Goal: Task Accomplishment & Management: Complete application form

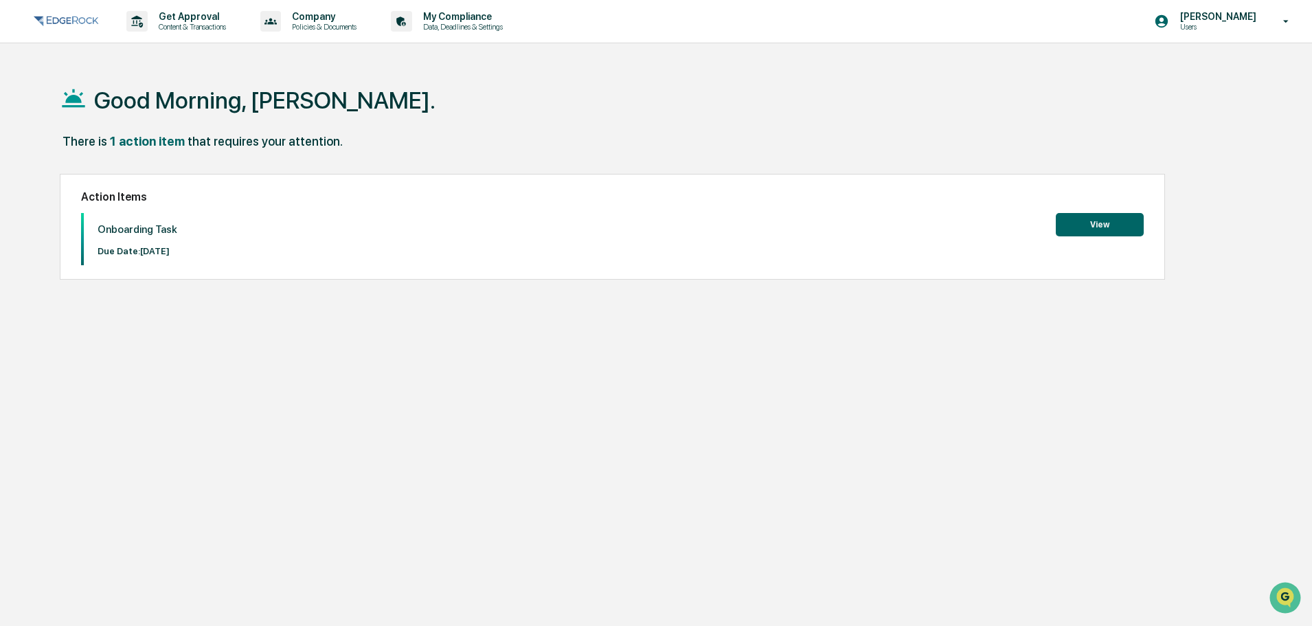
click at [1096, 221] on button "View" at bounding box center [1100, 224] width 88 height 23
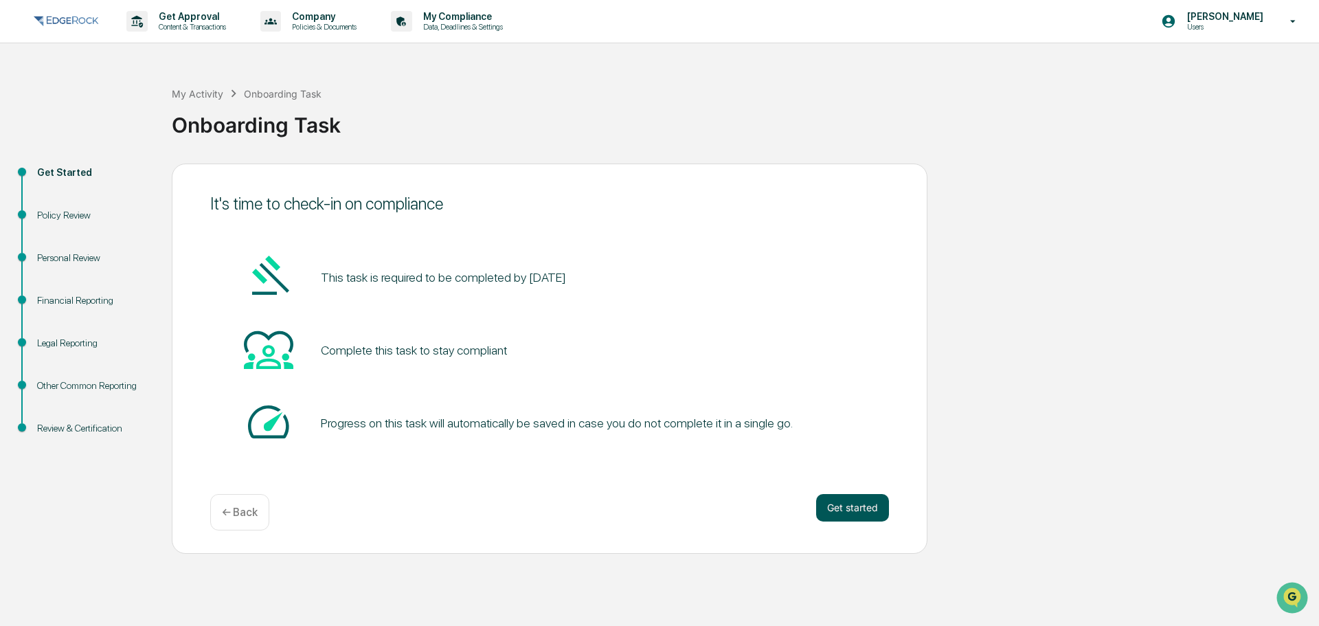
click at [851, 515] on button "Get started" at bounding box center [852, 507] width 73 height 27
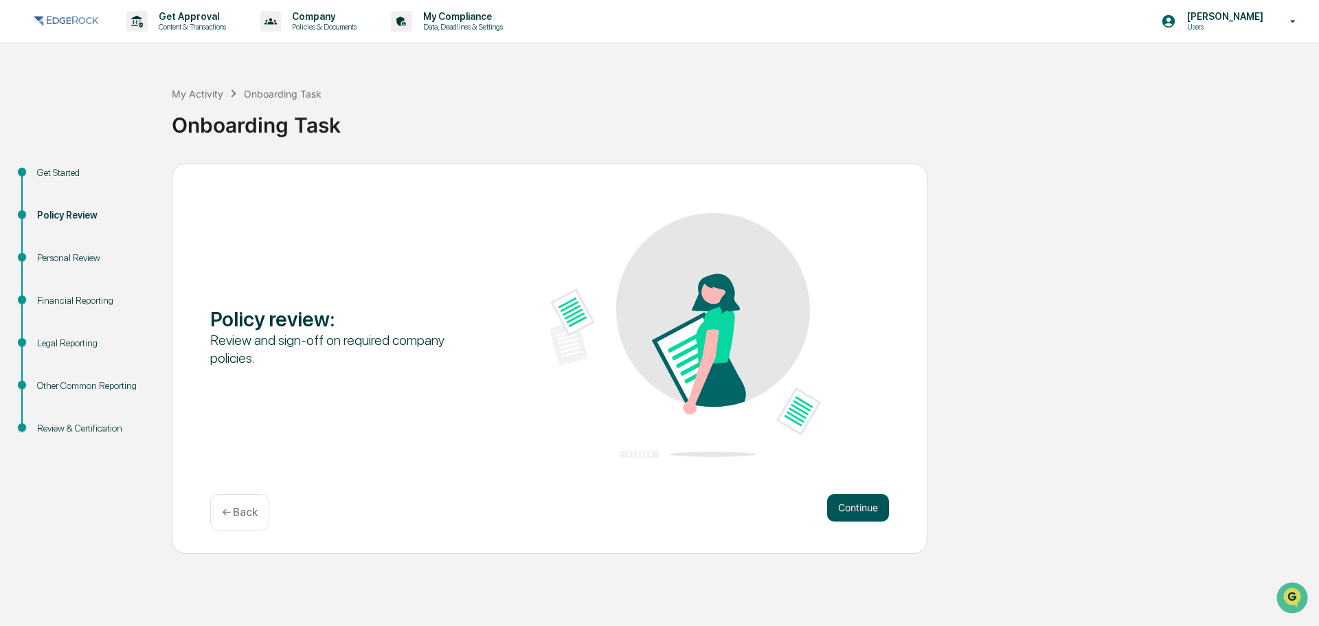
click at [855, 511] on button "Continue" at bounding box center [858, 507] width 62 height 27
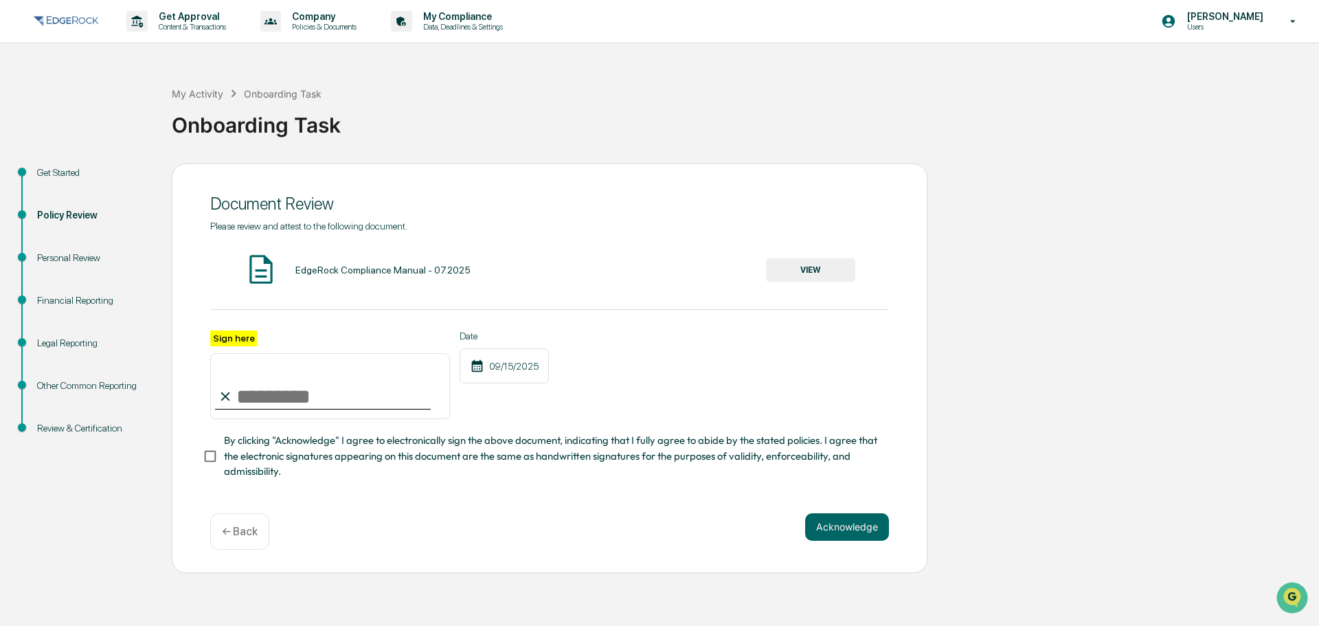
click at [810, 279] on button "VIEW" at bounding box center [810, 269] width 89 height 23
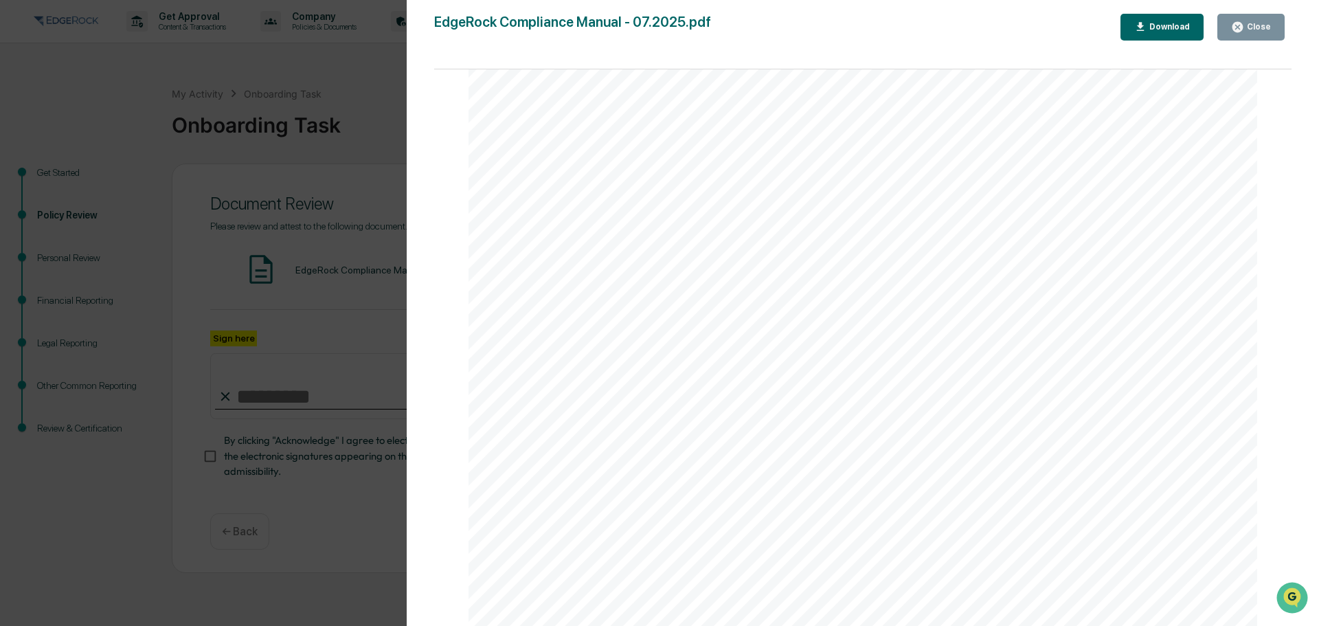
scroll to position [10922, 0]
click at [1273, 22] on button "Close" at bounding box center [1250, 27] width 67 height 27
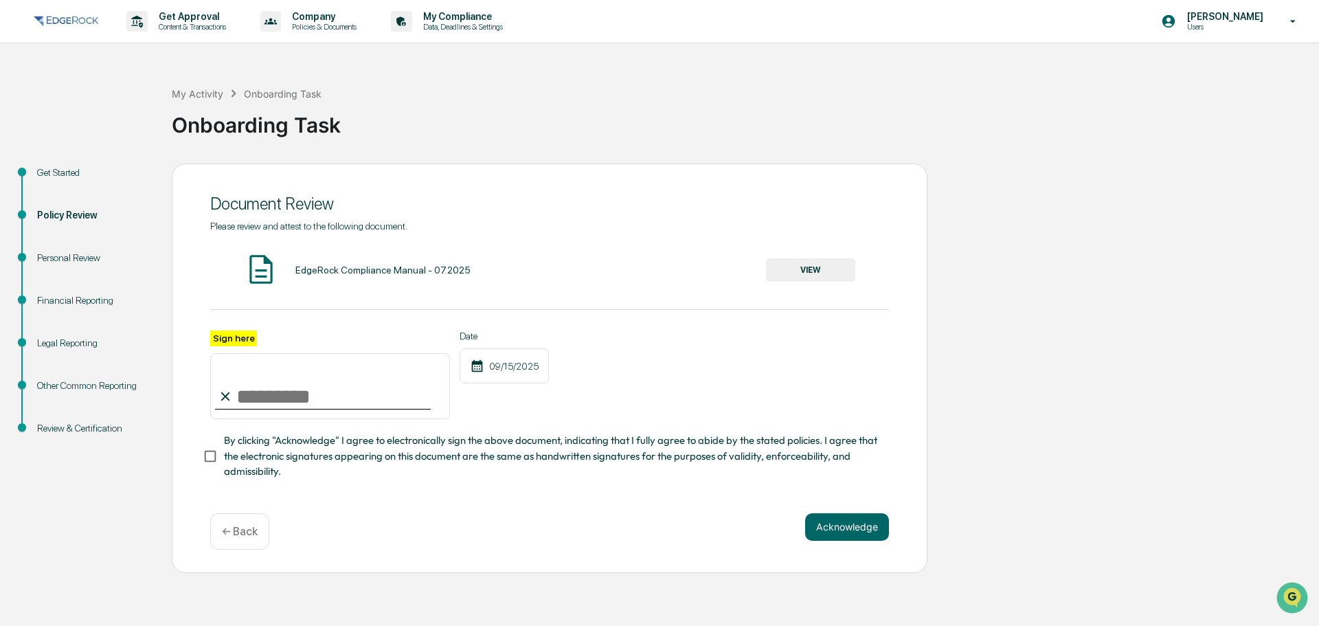
click at [304, 406] on input "Sign here" at bounding box center [330, 386] width 240 height 66
type input "**********"
click at [837, 528] on button "Acknowledge" at bounding box center [847, 526] width 84 height 27
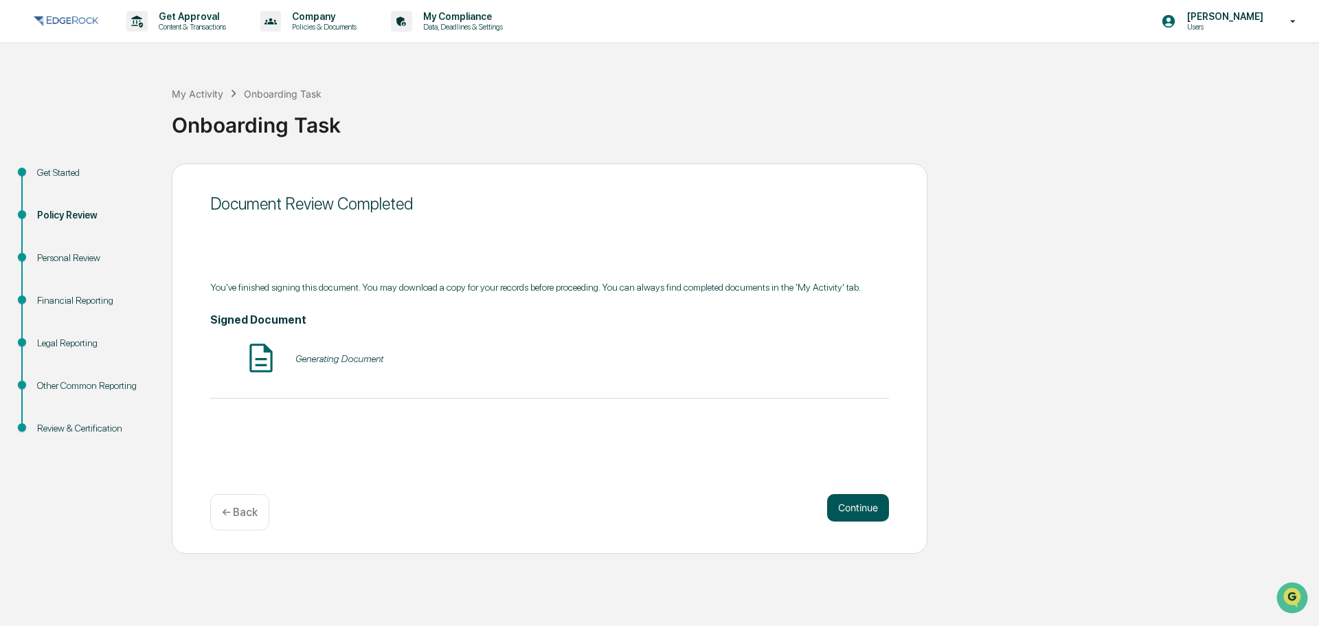
click at [866, 510] on button "Continue" at bounding box center [858, 507] width 62 height 27
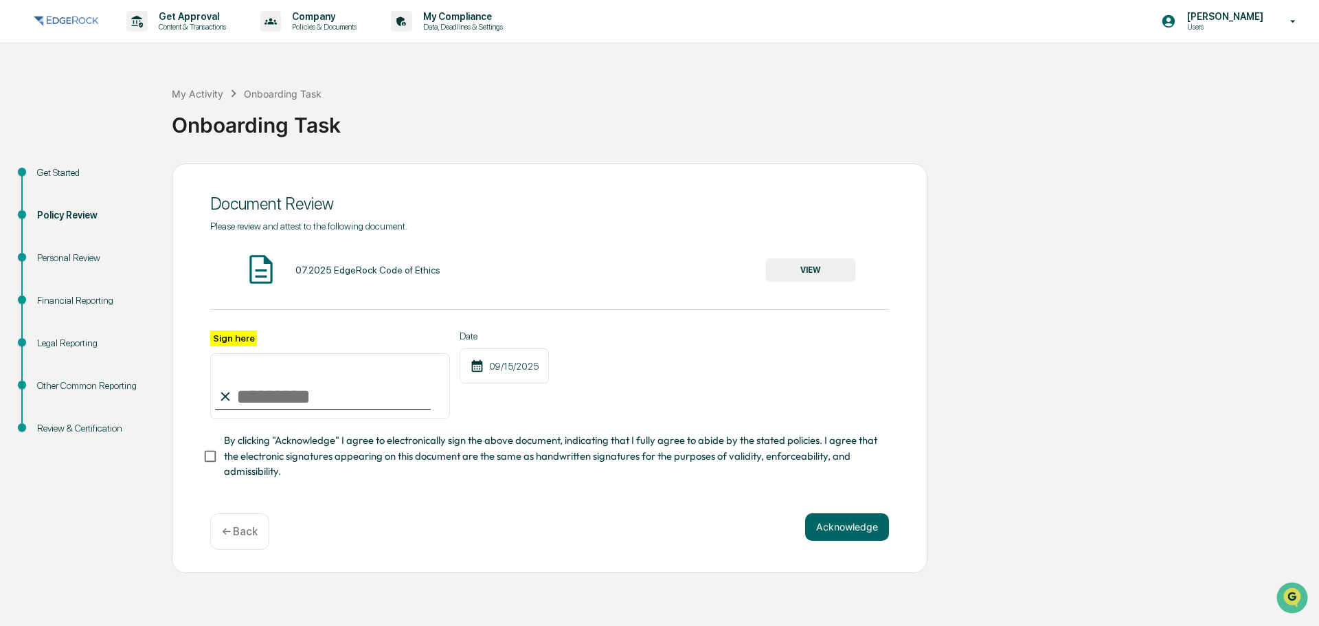
click at [341, 387] on input "Sign here" at bounding box center [330, 386] width 240 height 66
type input "**********"
click at [836, 529] on button "Acknowledge" at bounding box center [847, 526] width 84 height 27
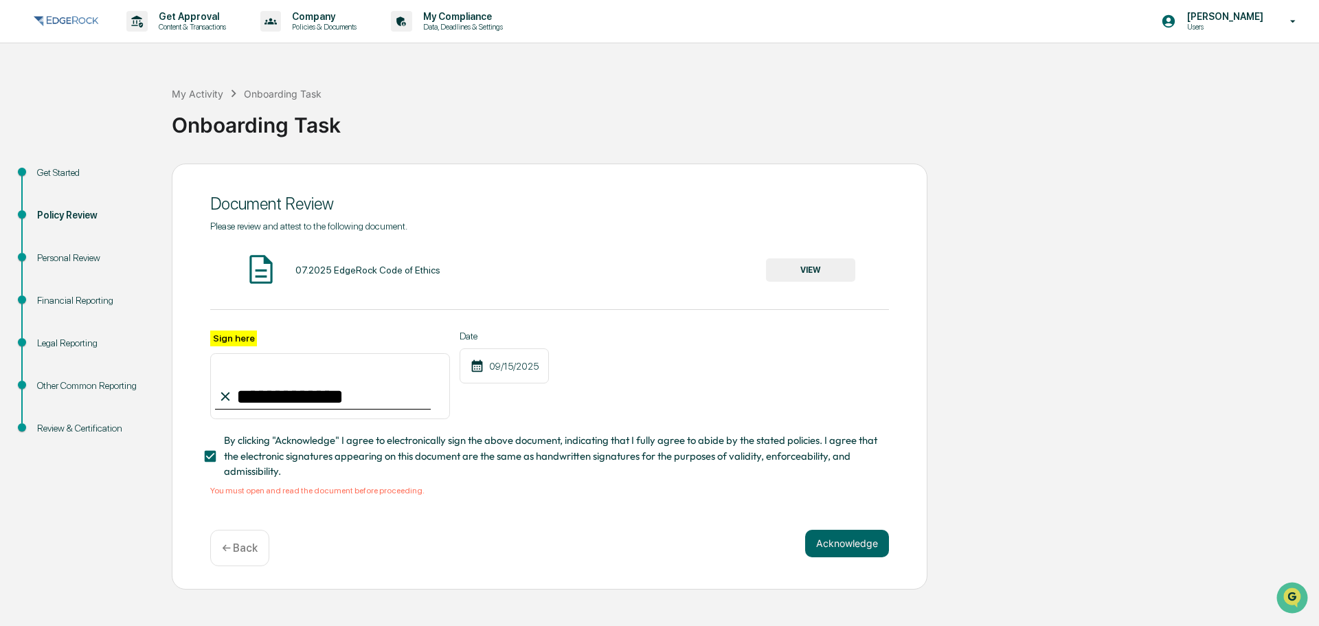
click at [803, 263] on button "VIEW" at bounding box center [810, 269] width 89 height 23
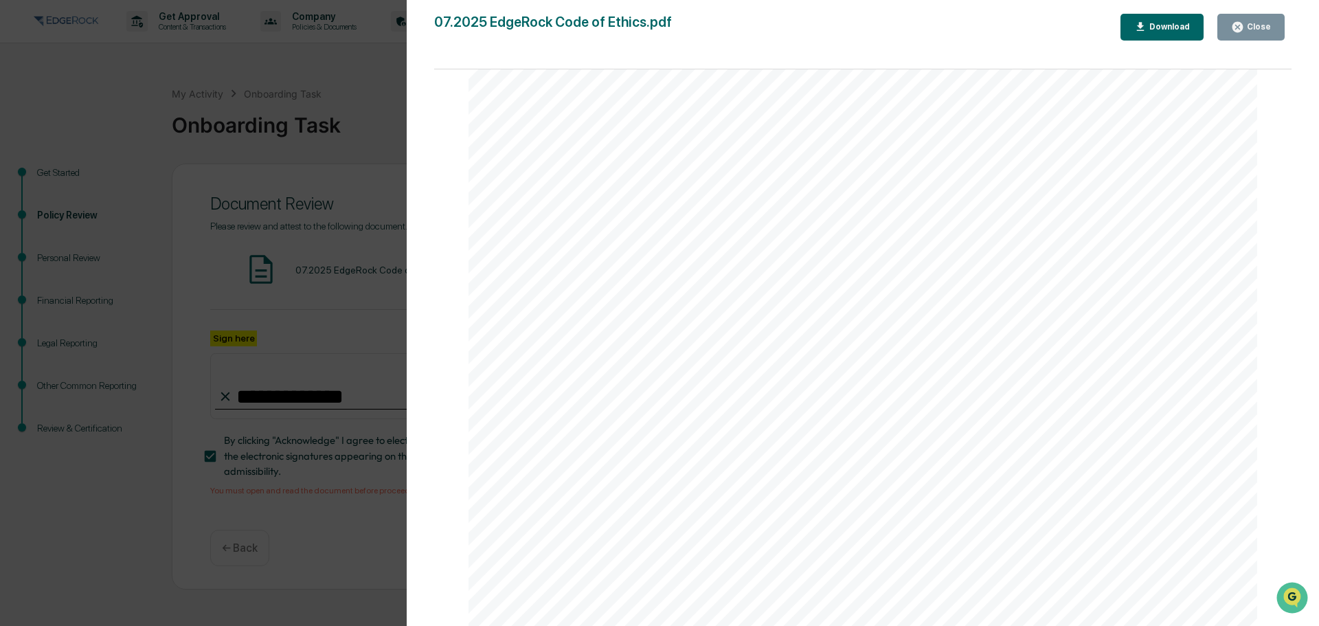
scroll to position [2336, 0]
click at [1242, 22] on icon "button" at bounding box center [1237, 27] width 10 height 10
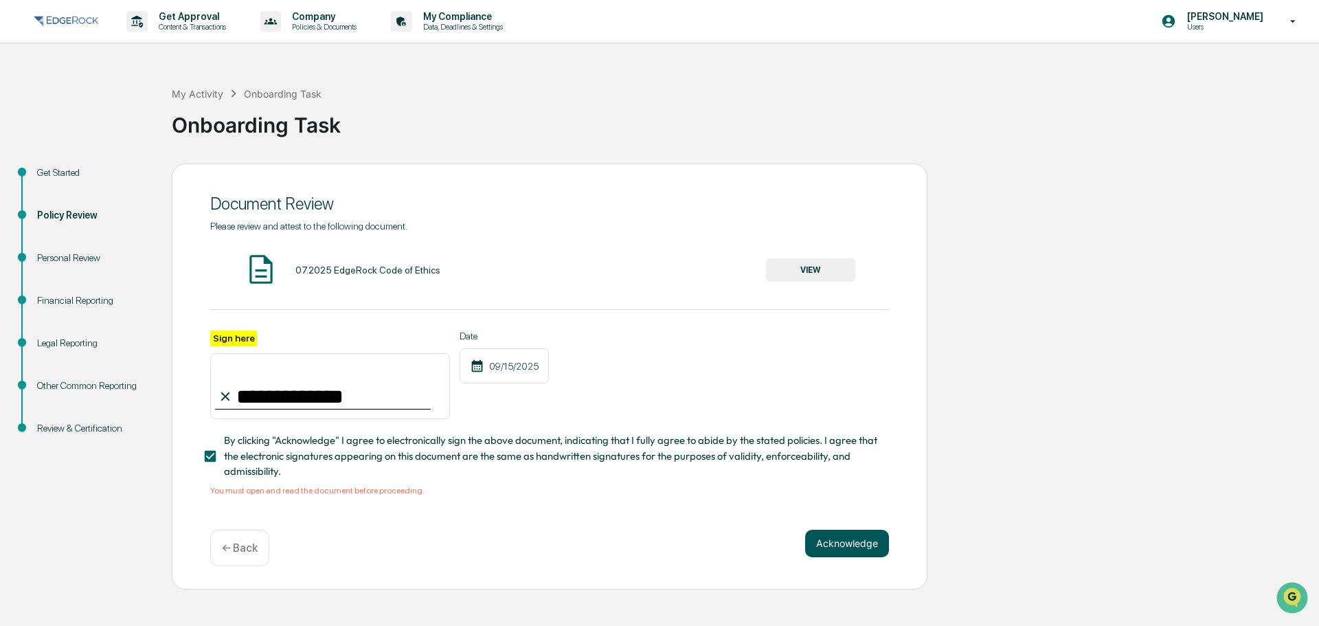
click at [842, 550] on button "Acknowledge" at bounding box center [847, 543] width 84 height 27
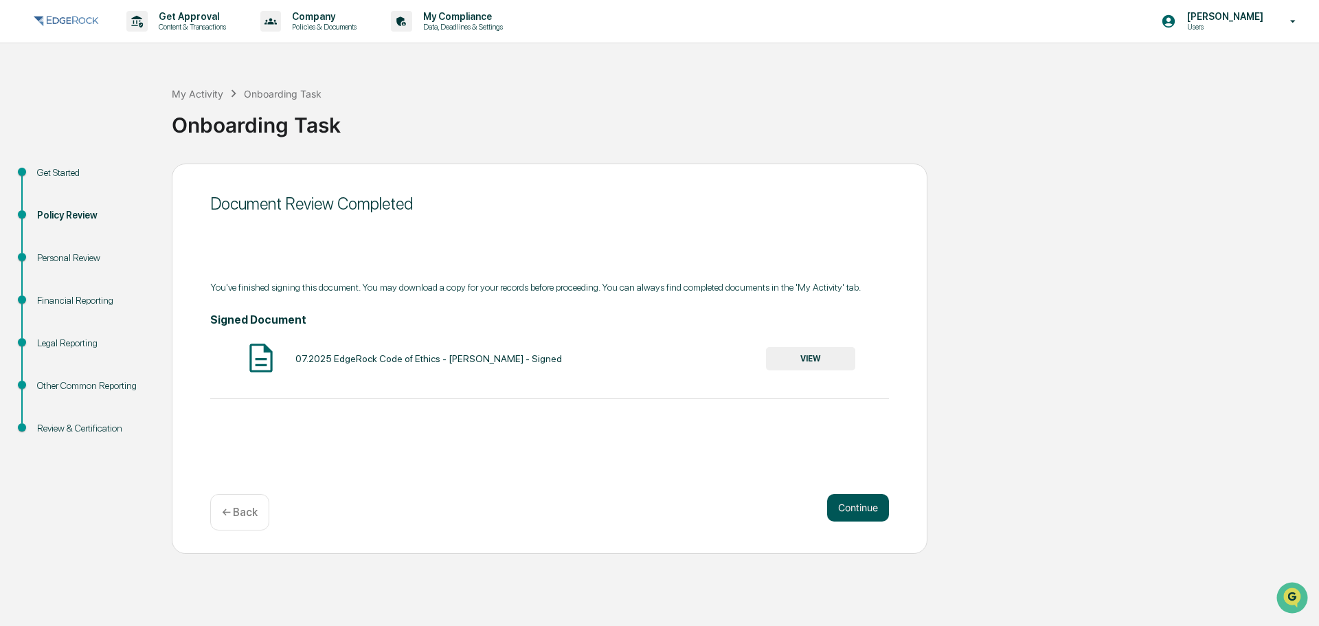
click at [873, 501] on button "Continue" at bounding box center [858, 507] width 62 height 27
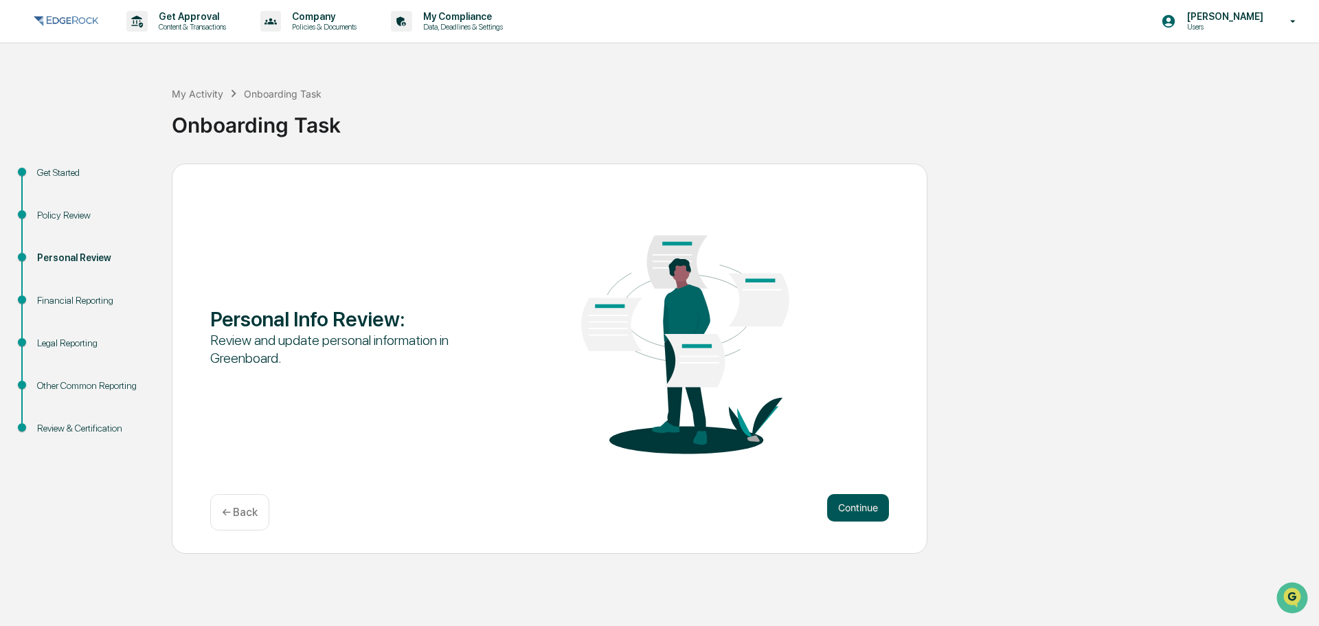
click at [853, 509] on button "Continue" at bounding box center [858, 507] width 62 height 27
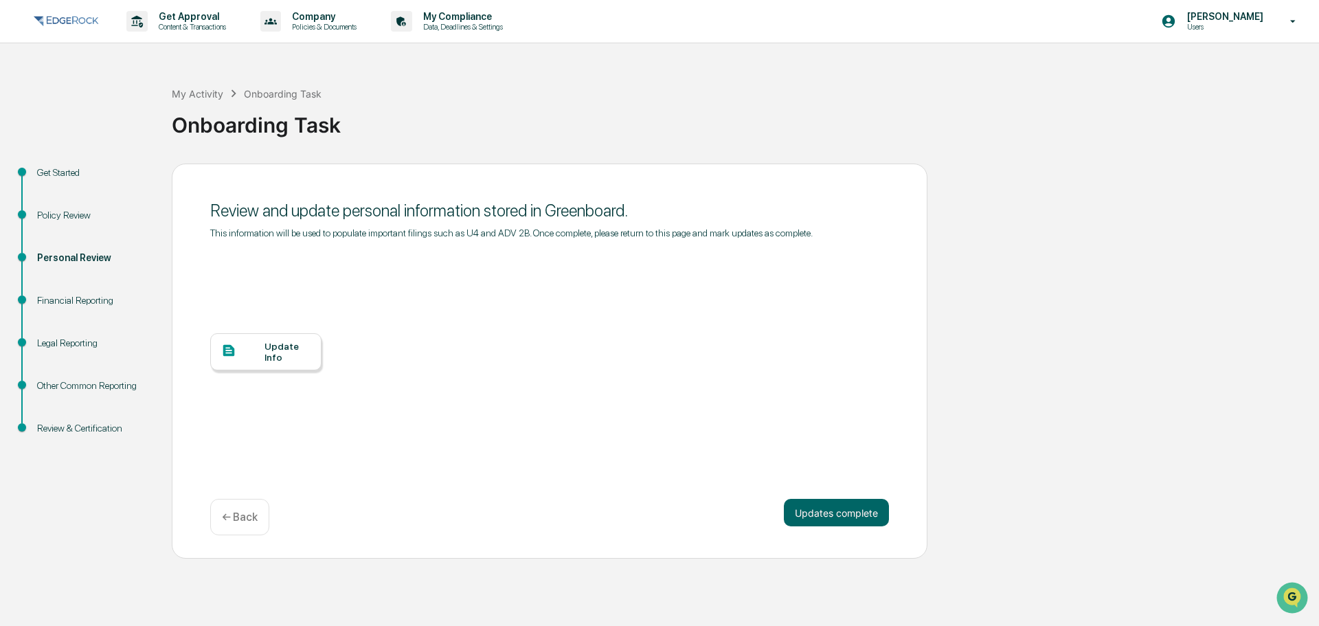
click at [259, 357] on div at bounding box center [242, 351] width 43 height 17
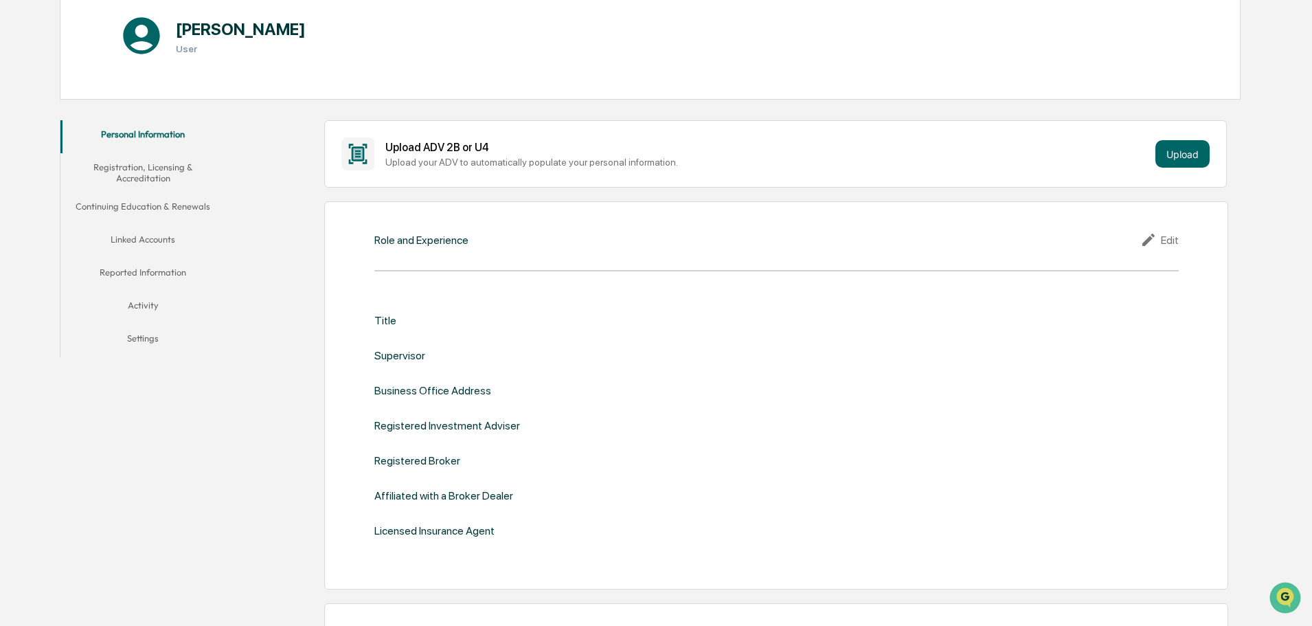
scroll to position [137, 0]
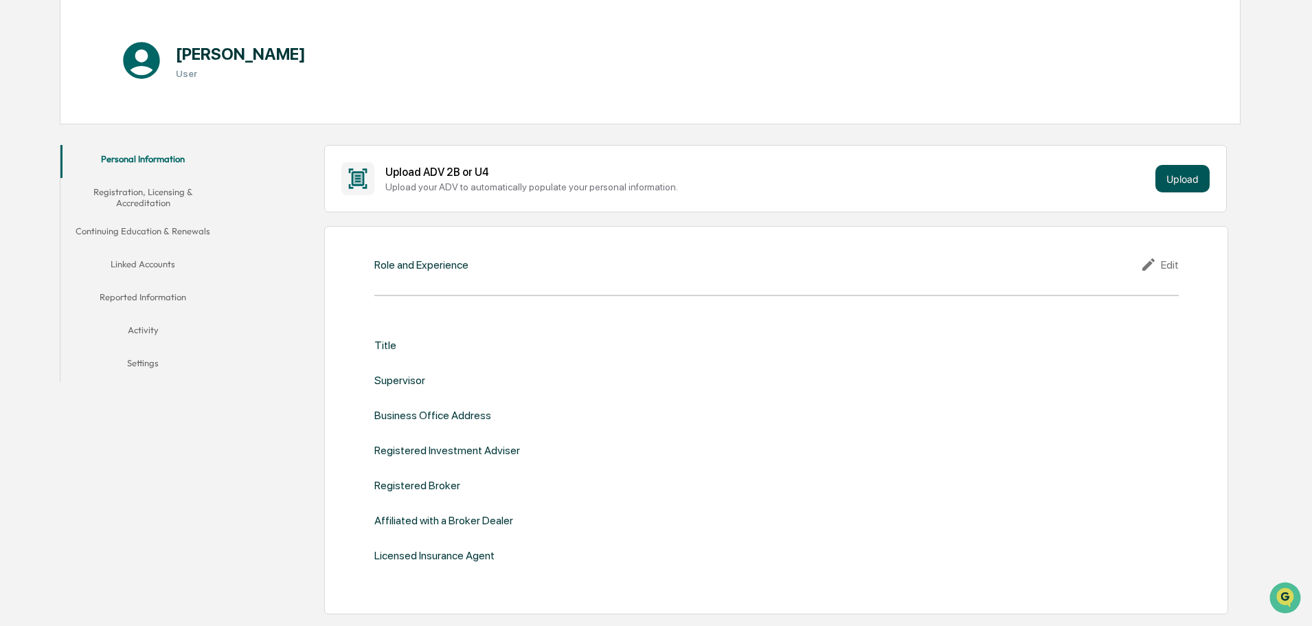
click at [1193, 176] on button "Upload" at bounding box center [1182, 178] width 54 height 27
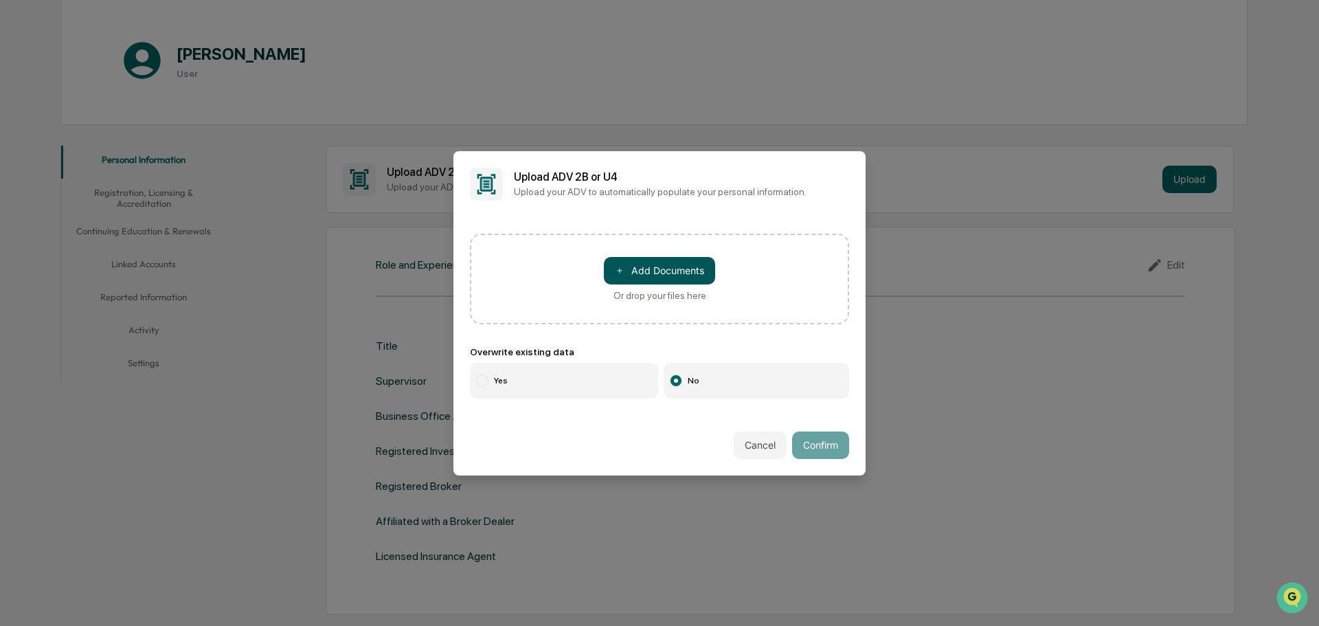
click at [660, 268] on button "＋ Add Documents" at bounding box center [659, 270] width 111 height 27
click at [758, 454] on button "Cancel" at bounding box center [760, 444] width 53 height 27
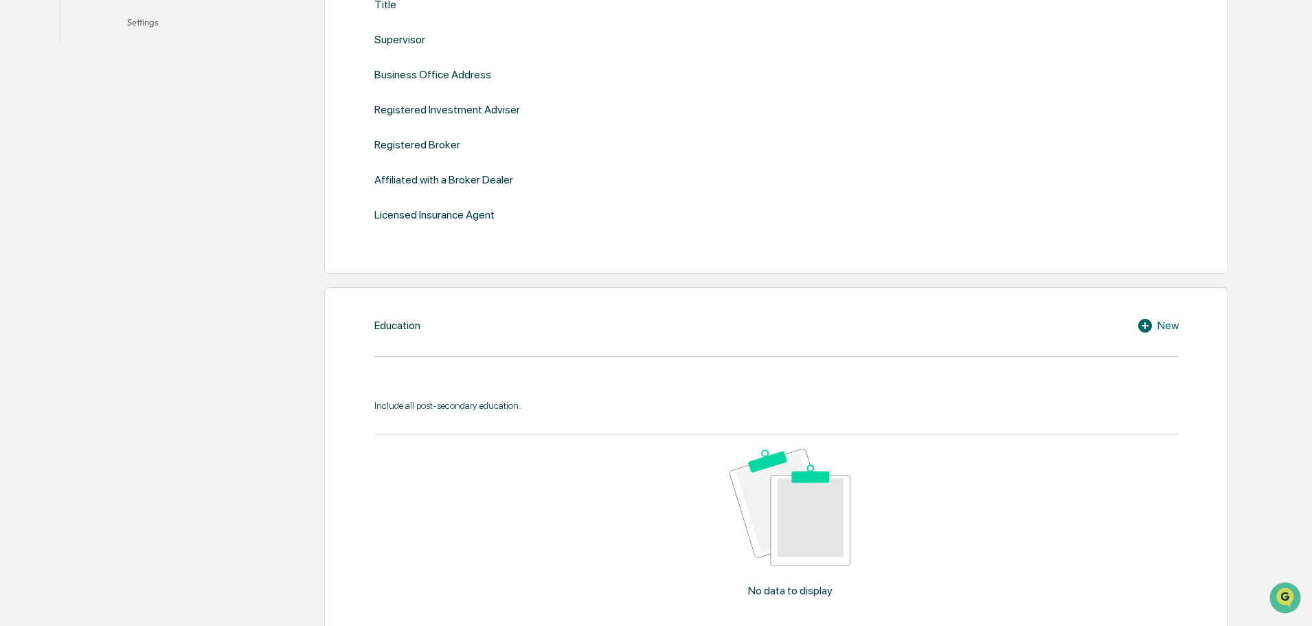
scroll to position [352, 0]
